Goal: Check status: Check status

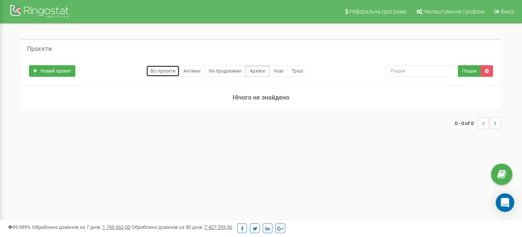
click at [165, 71] on link "Всі проєкти" at bounding box center [163, 71] width 34 height 12
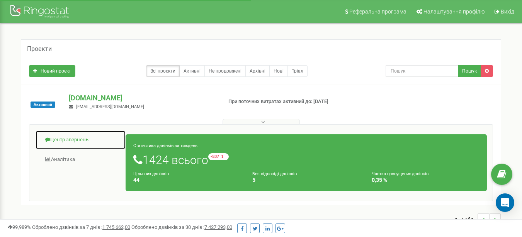
click at [84, 142] on link "Центр звернень" at bounding box center [80, 140] width 91 height 19
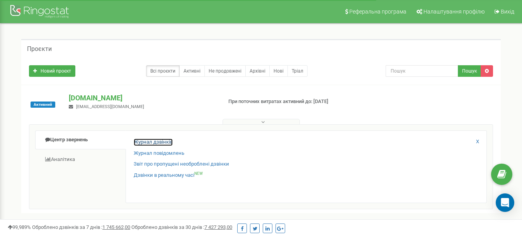
click at [150, 144] on link "Журнал дзвінків" at bounding box center [153, 142] width 39 height 7
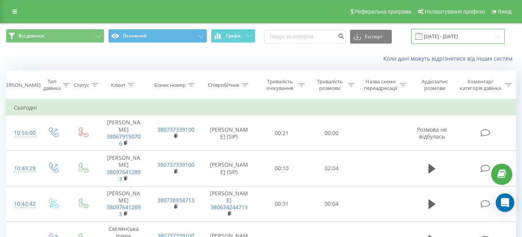
click at [450, 37] on input "[DATE] - [DATE]" at bounding box center [457, 36] width 93 height 15
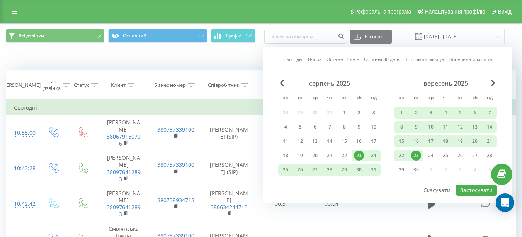
click at [414, 157] on div "23" at bounding box center [416, 156] width 10 height 10
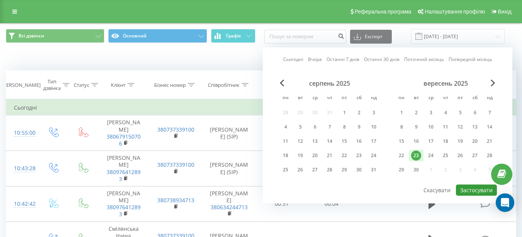
click at [482, 192] on button "Застосувати" at bounding box center [476, 190] width 41 height 11
type input "[DATE] - [DATE]"
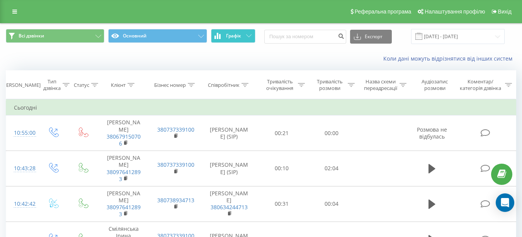
click at [241, 37] on button "Графік" at bounding box center [233, 36] width 44 height 14
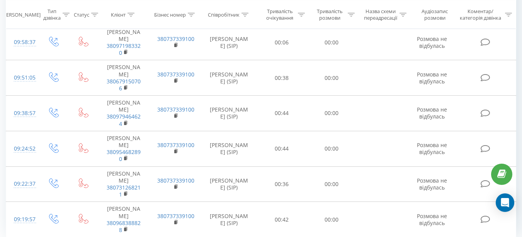
scroll to position [709, 0]
